Goal: Task Accomplishment & Management: Use online tool/utility

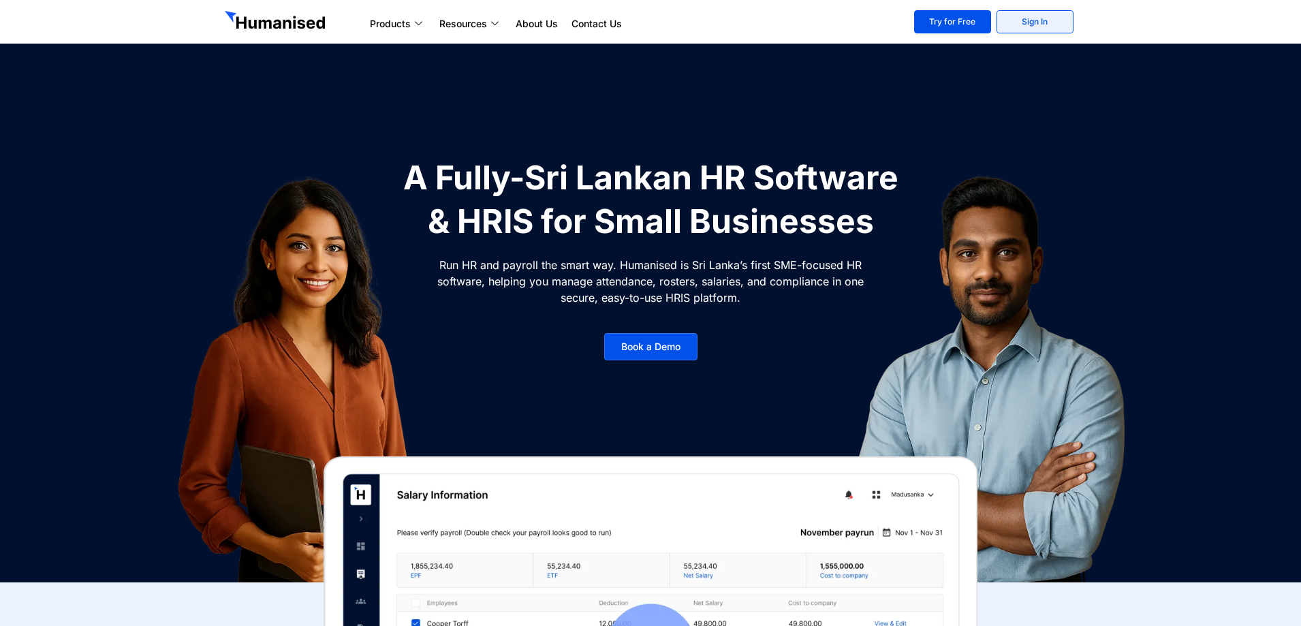
click at [1044, 20] on link "Sign In" at bounding box center [1035, 21] width 77 height 23
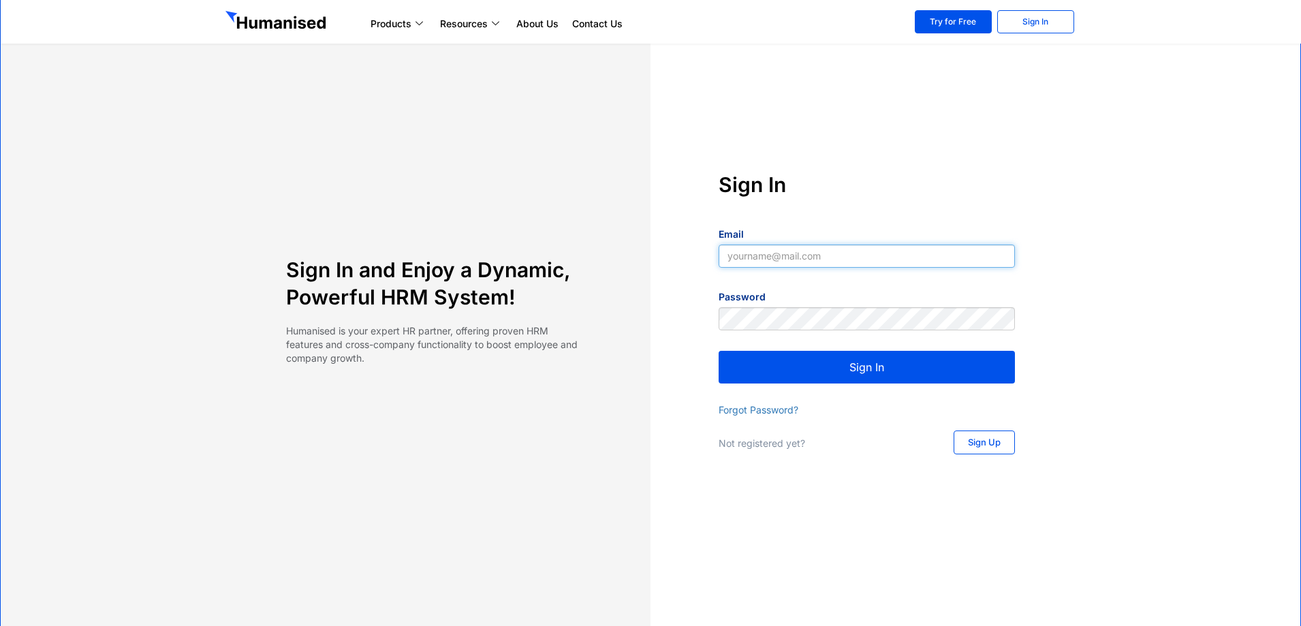
type input "yapa2009@yahoo.com"
click at [815, 382] on button "Sign In" at bounding box center [867, 367] width 296 height 33
